Goal: Information Seeking & Learning: Compare options

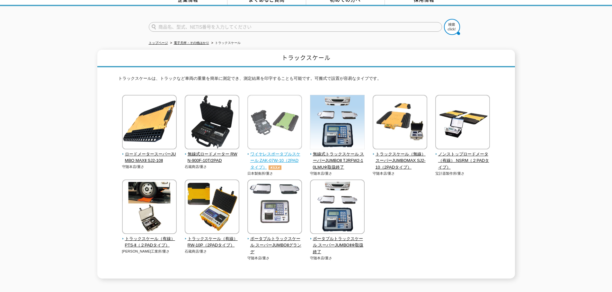
scroll to position [64, 0]
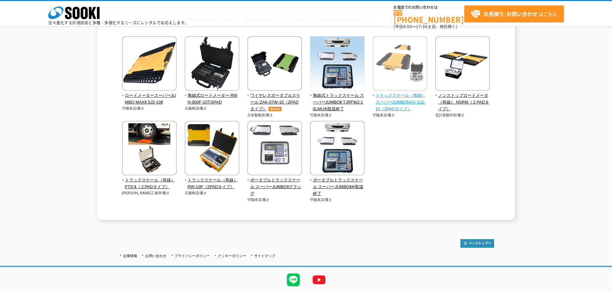
click at [413, 98] on span "トラックスケール（無線） スーパーJUMBOMAX SJ2-10（2PADタイプ）" at bounding box center [399, 102] width 55 height 20
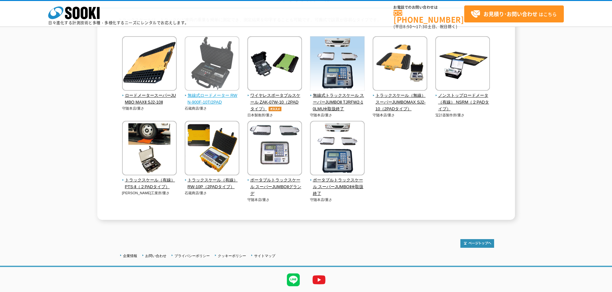
click at [219, 94] on span "無線式ロードメーター RWN-900F-10T/2PAD" at bounding box center [212, 98] width 55 height 13
click at [219, 93] on span "無線式ロードメーター RWN-900F-10T/2PAD" at bounding box center [212, 98] width 55 height 13
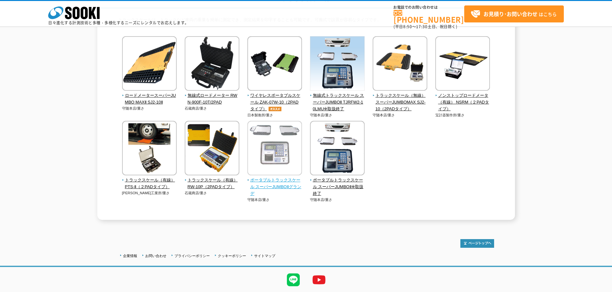
click at [265, 148] on img at bounding box center [274, 149] width 55 height 56
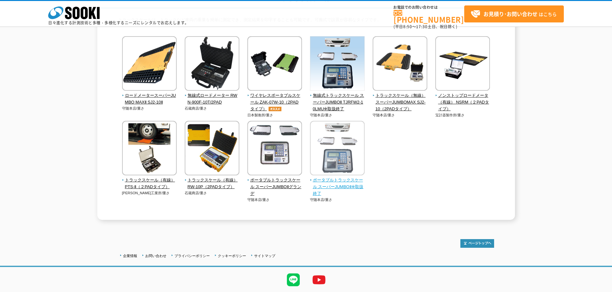
click at [338, 175] on img at bounding box center [337, 149] width 55 height 56
click at [432, 172] on div "ロードメータースーパーJUMBO MAXⅡ SJ2-10Ⅱ 守随本店/重さ 石蔵商店/重さ" at bounding box center [306, 125] width 376 height 179
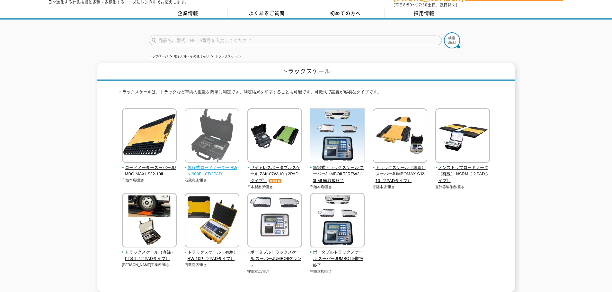
scroll to position [32, 0]
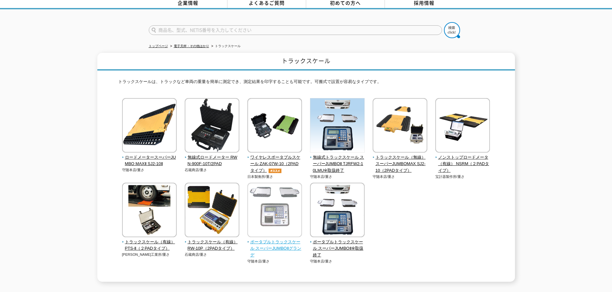
click at [283, 245] on span "ポータブルトラックスケール スーパーJUMBOⅡグランデ" at bounding box center [274, 249] width 55 height 20
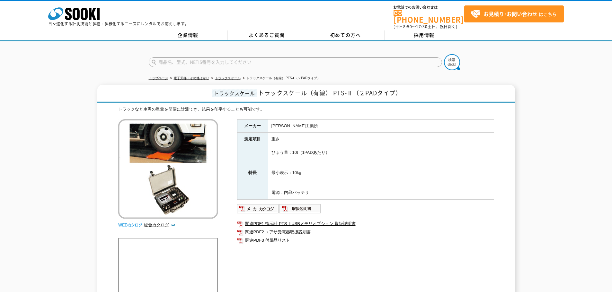
click at [74, 72] on div "トップページ 電子天秤・その他はかり トラックスケール トラックスケール（有線） PTS-Ⅱ（２PADタイプ） トラックスケール トラックスケール（有線） P…" at bounding box center [306, 272] width 612 height 462
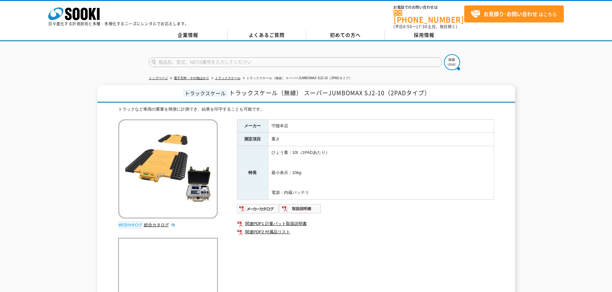
drag, startPoint x: 391, startPoint y: 170, endPoint x: 368, endPoint y: 173, distance: 23.0
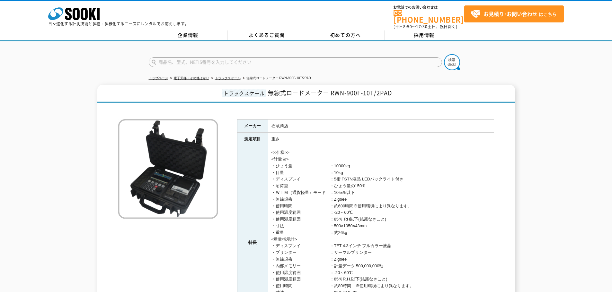
drag, startPoint x: 268, startPoint y: 149, endPoint x: 272, endPoint y: 149, distance: 3.9
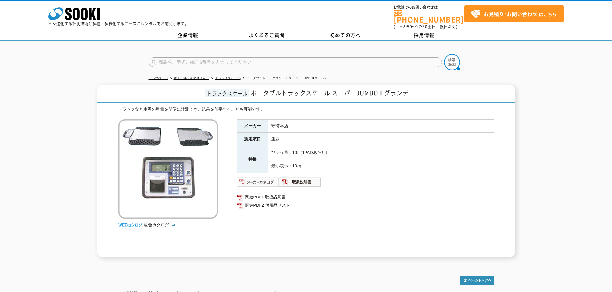
click at [260, 177] on img at bounding box center [258, 182] width 42 height 10
